Goal: Information Seeking & Learning: Learn about a topic

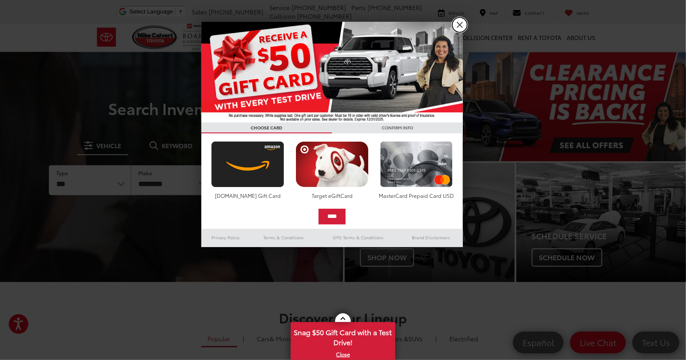
click at [464, 24] on link "X" at bounding box center [460, 24] width 15 height 15
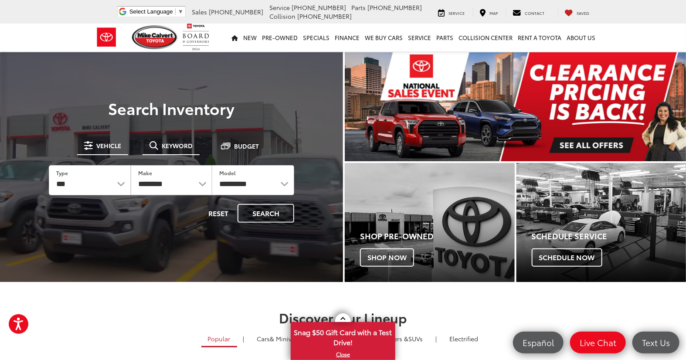
click at [171, 140] on button "Keyword" at bounding box center [171, 146] width 57 height 16
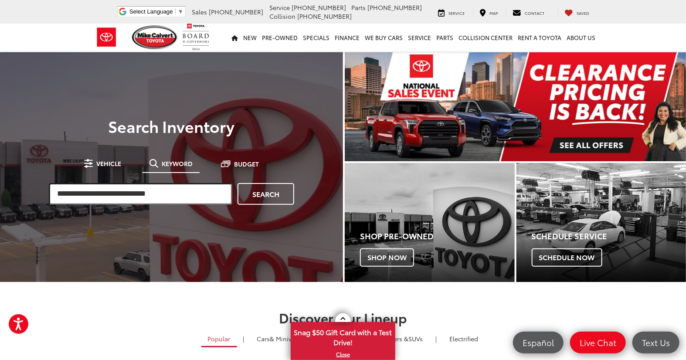
click at [134, 184] on input "search" at bounding box center [141, 194] width 184 height 22
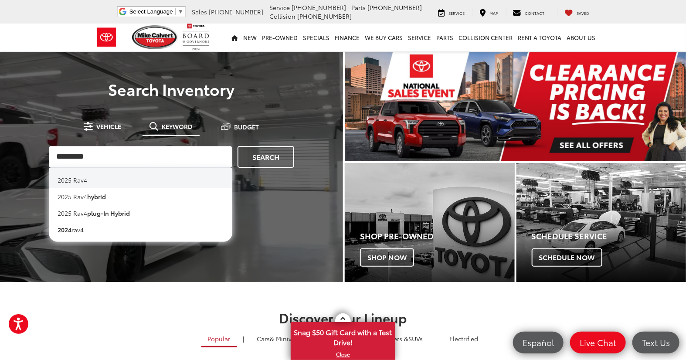
click at [119, 179] on li "2025 rav4" at bounding box center [141, 178] width 184 height 20
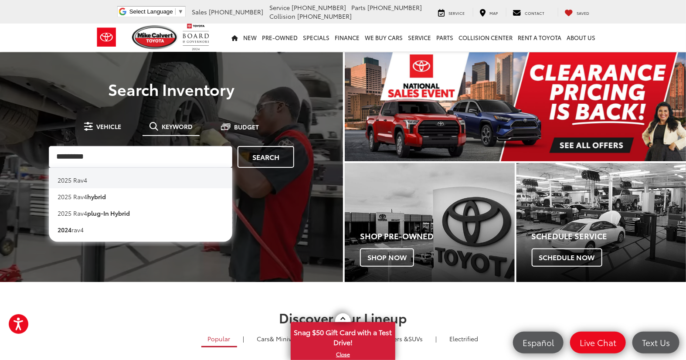
type input "*********"
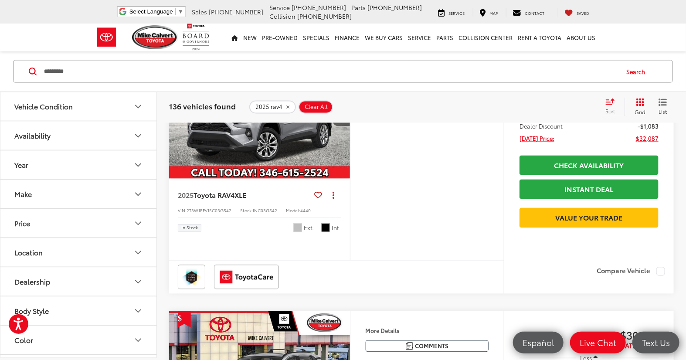
scroll to position [921, 0]
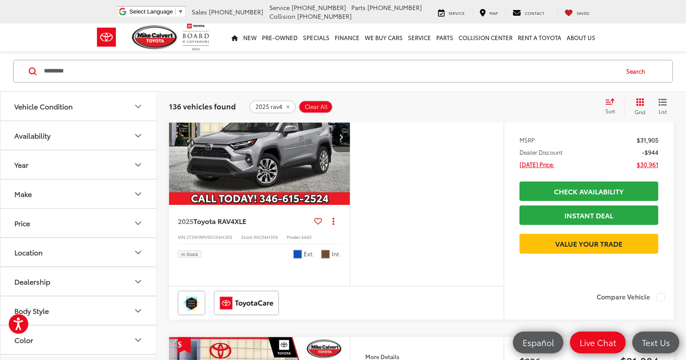
click at [651, 110] on button "Grid" at bounding box center [638, 106] width 27 height 17
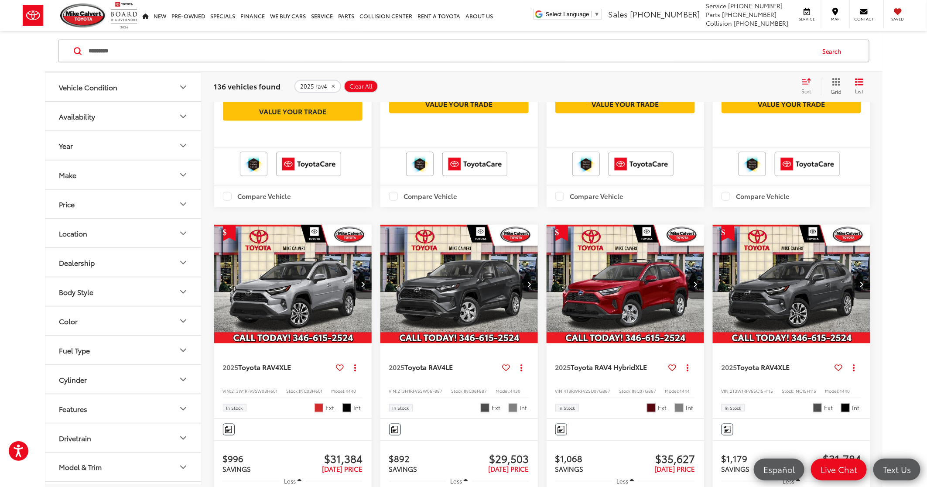
scroll to position [541, 0]
